Goal: Task Accomplishment & Management: Use online tool/utility

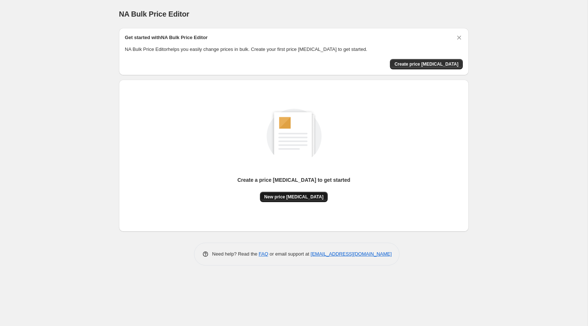
click at [309, 199] on span "New price change job" at bounding box center [294, 197] width 59 height 6
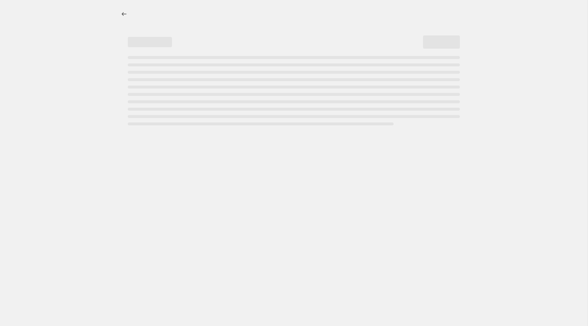
select select "percentage"
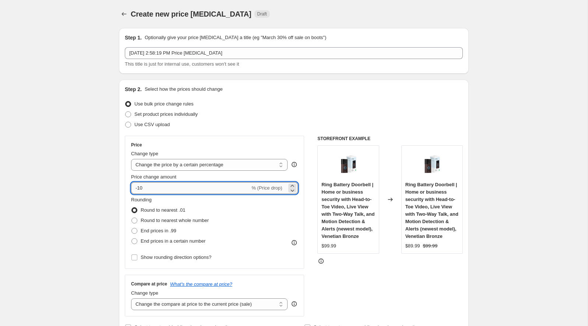
click at [151, 184] on input "-10" at bounding box center [190, 188] width 119 height 12
type input "-1"
type input "-41"
click at [134, 230] on span at bounding box center [135, 231] width 6 height 6
click at [132, 228] on input "End prices in .99" at bounding box center [132, 228] width 0 height 0
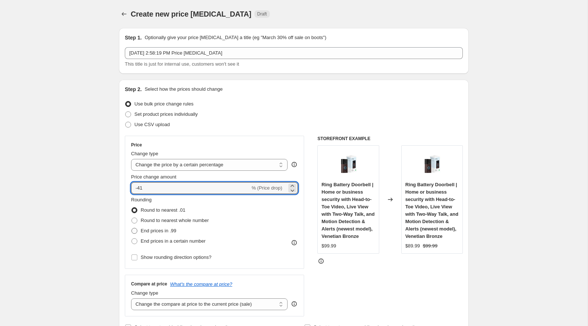
radio input "true"
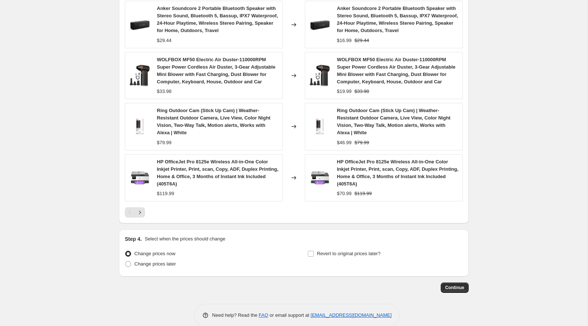
scroll to position [501, 0]
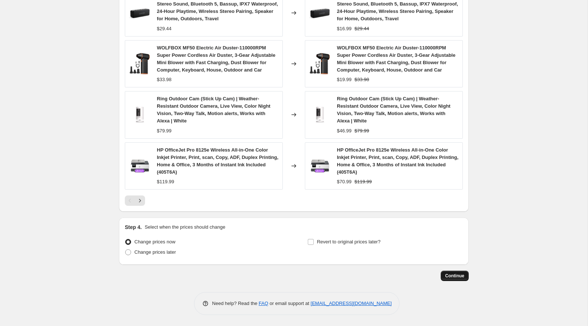
click at [451, 275] on span "Continue" at bounding box center [454, 276] width 19 height 6
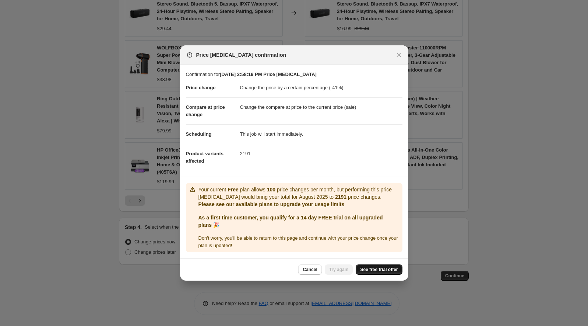
click at [370, 272] on link "See free trial offer" at bounding box center [379, 269] width 46 height 10
click at [374, 272] on span "See free trial offer" at bounding box center [379, 269] width 38 height 6
click at [375, 270] on span "See free trial offer" at bounding box center [379, 269] width 38 height 6
click at [475, 73] on div at bounding box center [294, 163] width 588 height 326
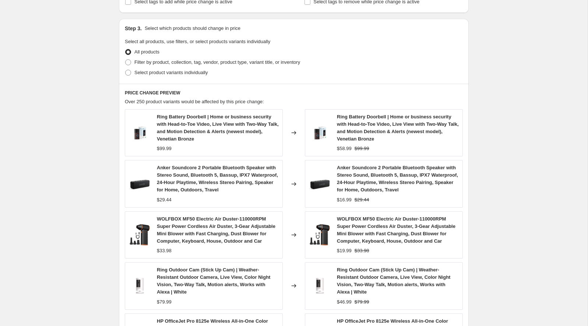
scroll to position [318, 0]
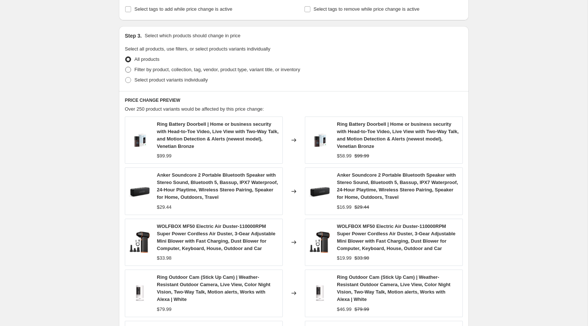
click at [228, 72] on span "Filter by product, collection, tag, vendor, product type, variant title, or inv…" at bounding box center [217, 69] width 166 height 7
click at [126, 67] on input "Filter by product, collection, tag, vendor, product type, variant title, or inv…" at bounding box center [125, 67] width 0 height 0
radio input "true"
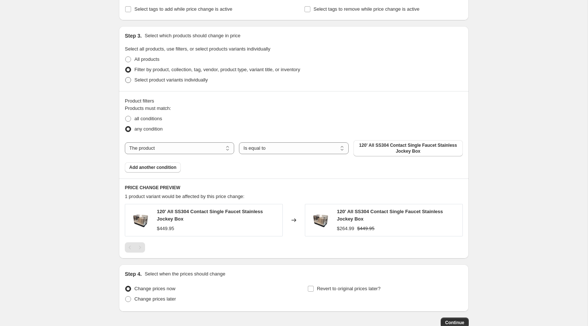
click at [186, 77] on span "Select product variants individually" at bounding box center [170, 80] width 73 height 6
click at [126, 77] on input "Select product variants individually" at bounding box center [125, 77] width 0 height 0
radio input "true"
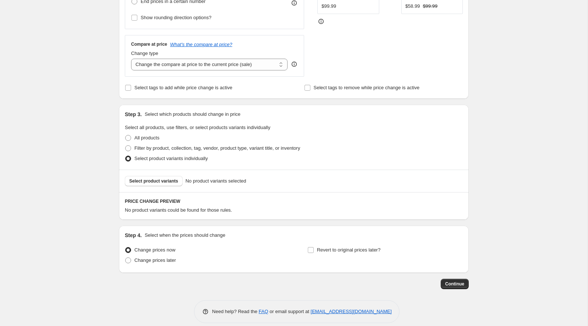
scroll to position [246, 0]
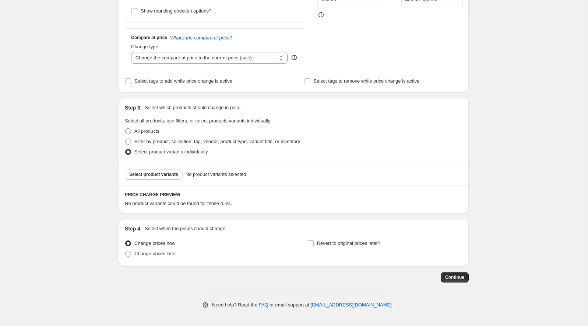
click at [154, 129] on span "All products" at bounding box center [146, 131] width 25 height 6
click at [126, 129] on input "All products" at bounding box center [125, 128] width 0 height 0
radio input "true"
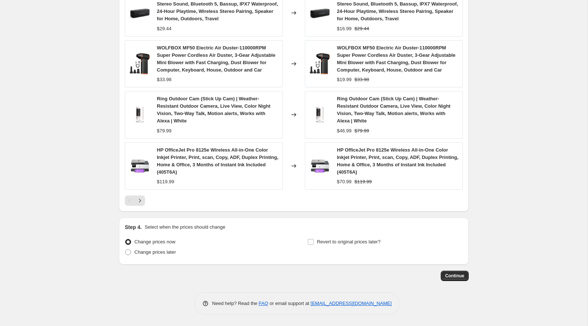
scroll to position [501, 0]
click at [456, 275] on span "Continue" at bounding box center [454, 276] width 19 height 6
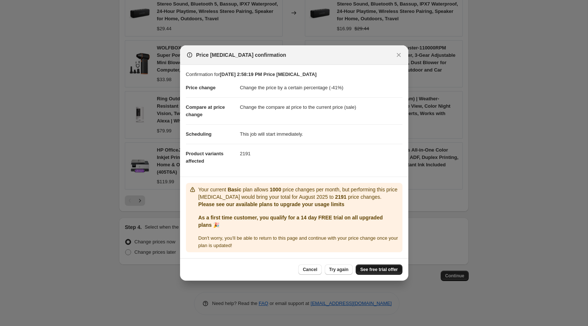
click at [388, 267] on span "See free trial offer" at bounding box center [379, 269] width 38 height 6
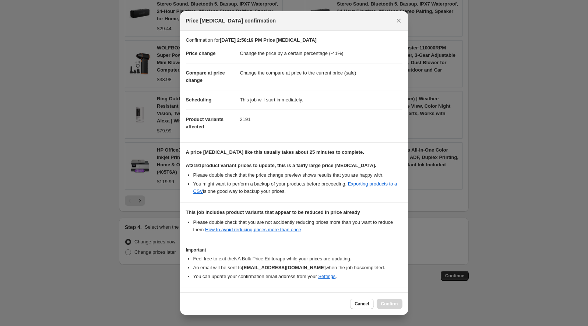
scroll to position [24, 0]
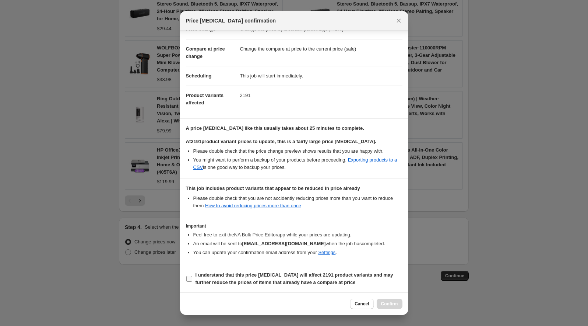
click at [213, 276] on b "I understand that this price change job will affect 2191 product variants and m…" at bounding box center [295, 278] width 198 height 13
click at [192, 276] on input "I understand that this price change job will affect 2191 product variants and m…" at bounding box center [189, 279] width 6 height 6
checkbox input "true"
click at [388, 302] on span "Confirm" at bounding box center [389, 304] width 17 height 6
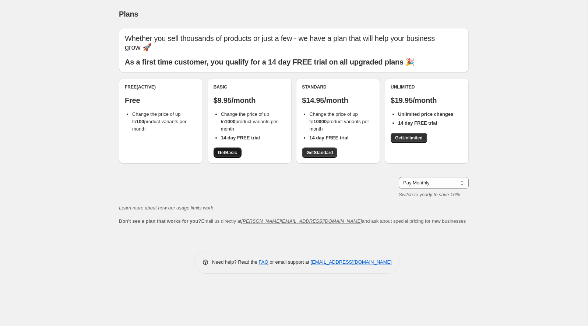
click at [238, 147] on link "Get Basic" at bounding box center [228, 152] width 28 height 10
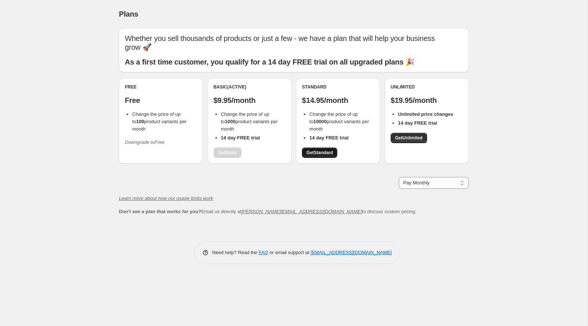
click at [332, 150] on span "Get Standard" at bounding box center [319, 153] width 27 height 6
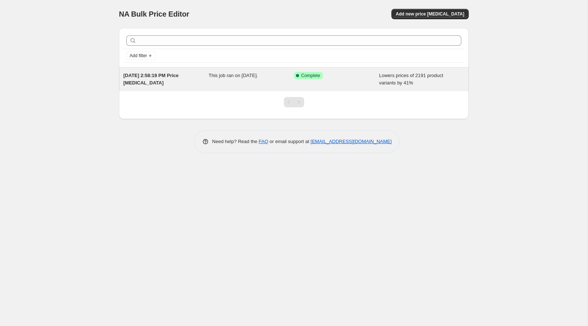
click at [308, 73] on span "Complete" at bounding box center [310, 76] width 19 height 6
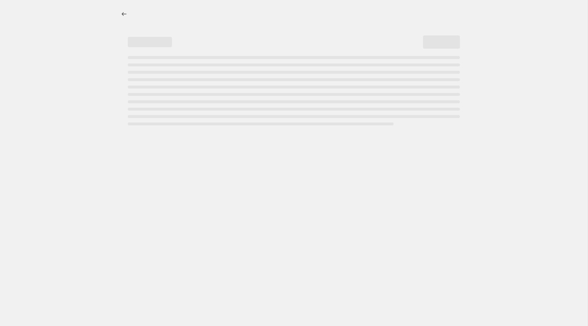
select select "percentage"
